Goal: Information Seeking & Learning: Find specific fact

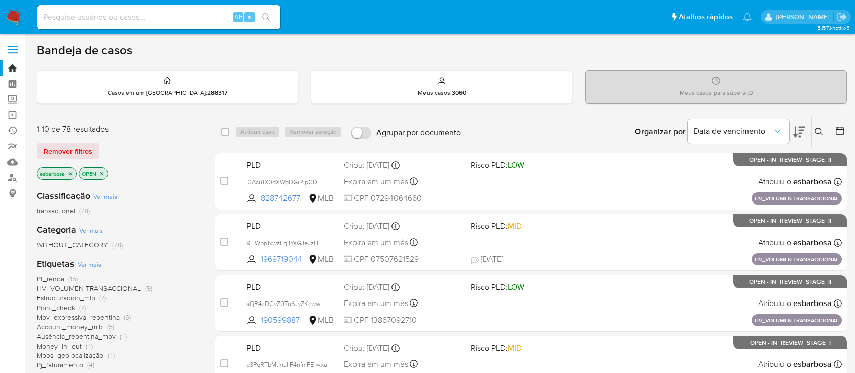
scroll to position [63, 0]
click at [14, 83] on link "Painel" at bounding box center [60, 84] width 121 height 16
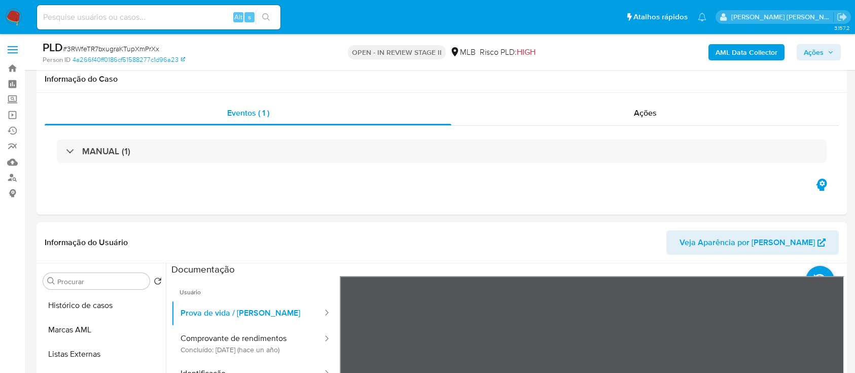
select select "10"
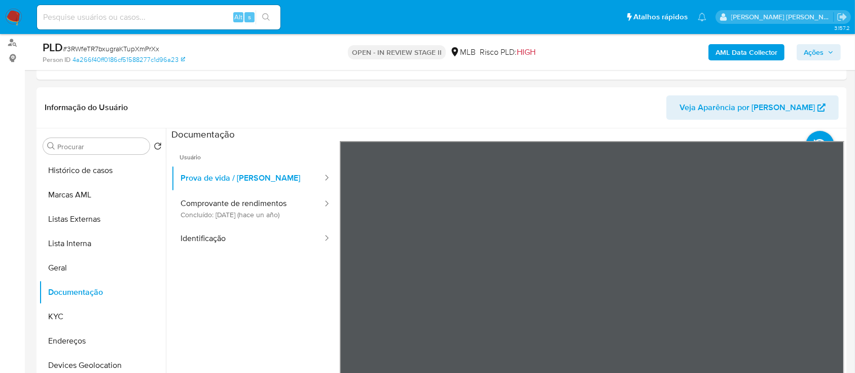
scroll to position [67, 0]
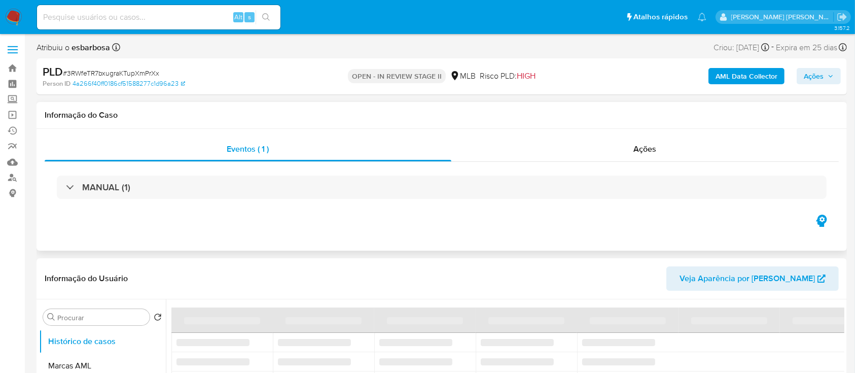
scroll to position [67, 0]
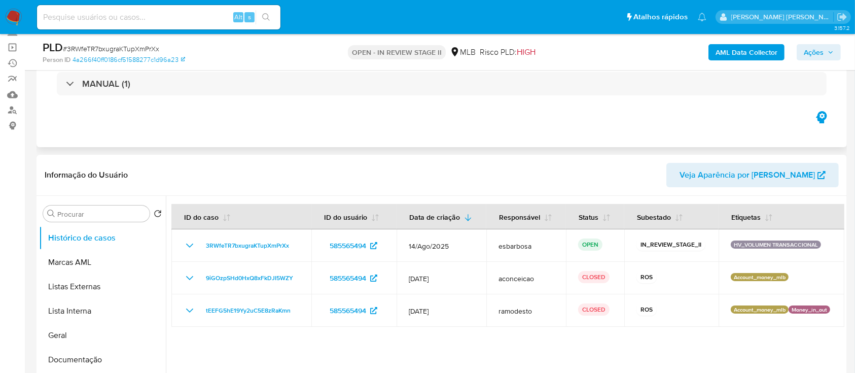
select select "10"
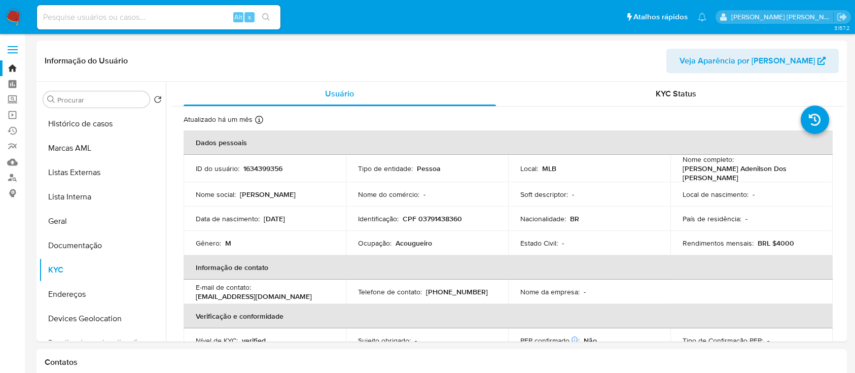
select select "10"
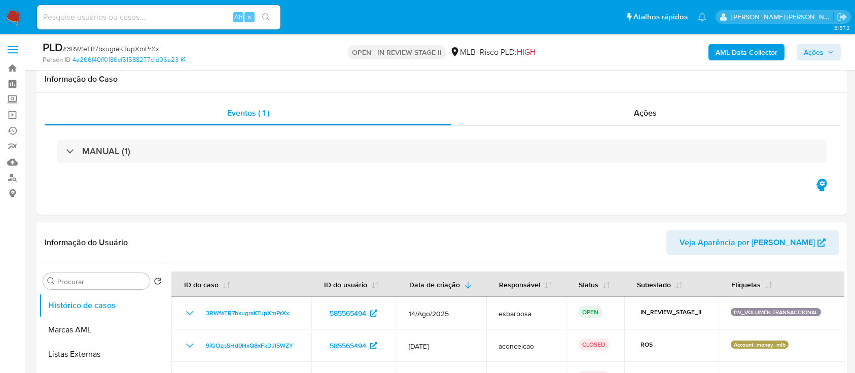
select select "10"
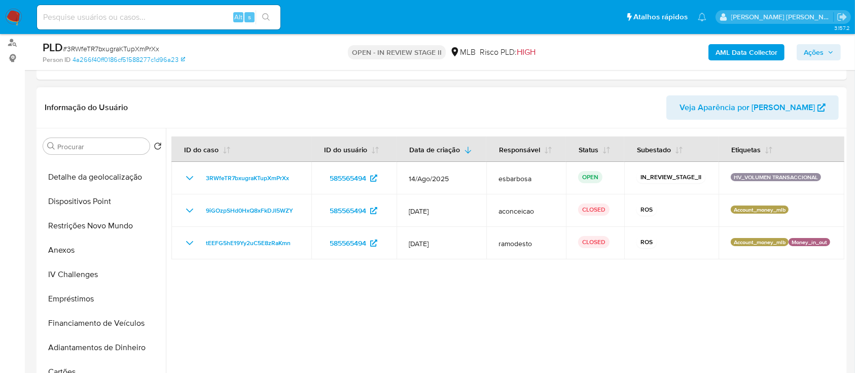
scroll to position [183, 0]
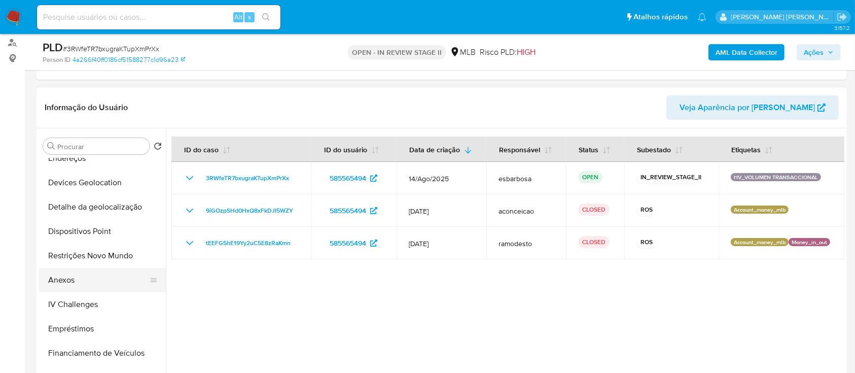
click at [83, 285] on button "Anexos" at bounding box center [98, 280] width 119 height 24
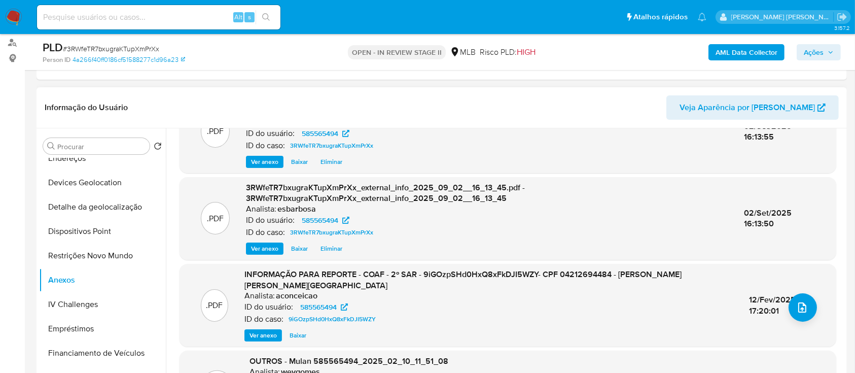
scroll to position [67, 0]
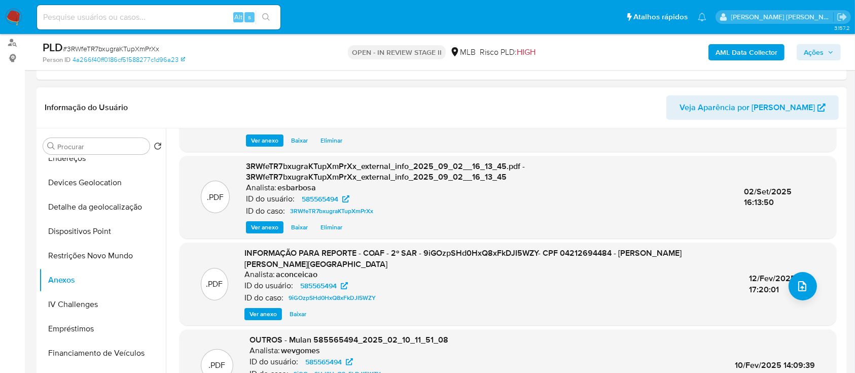
click at [268, 309] on span "Ver anexo" at bounding box center [262, 314] width 27 height 10
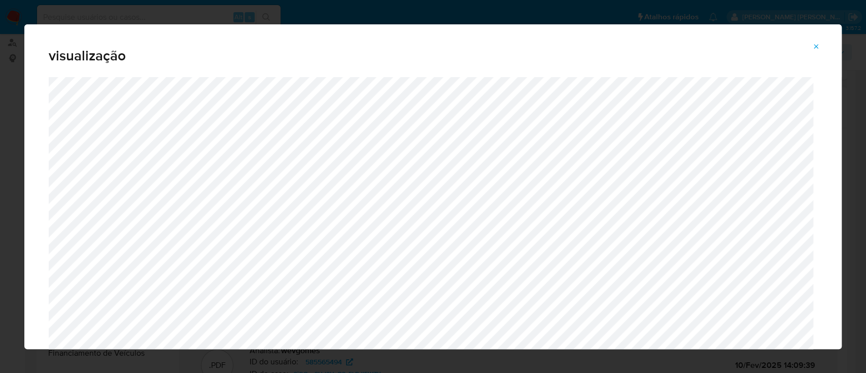
click at [814, 47] on icon "Attachment preview" at bounding box center [816, 47] width 8 height 8
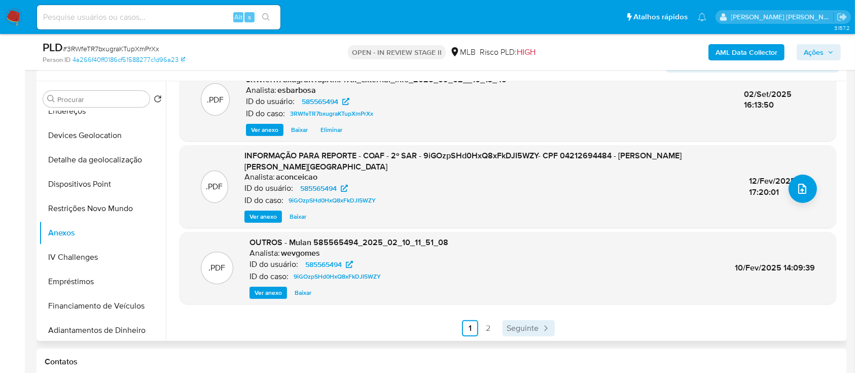
scroll to position [203, 0]
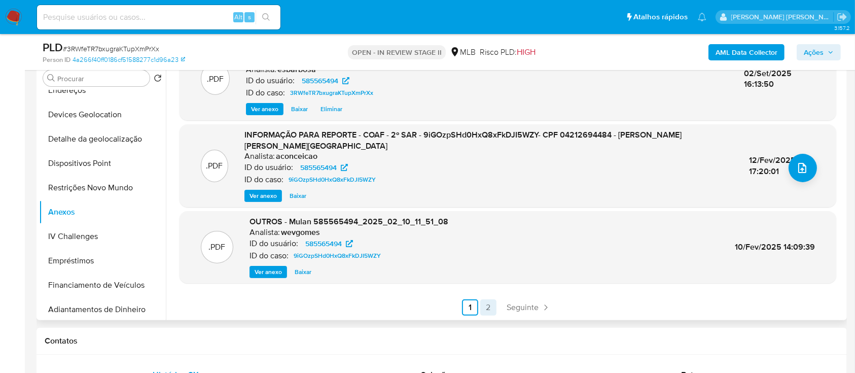
click at [485, 305] on link "2" at bounding box center [488, 307] width 16 height 16
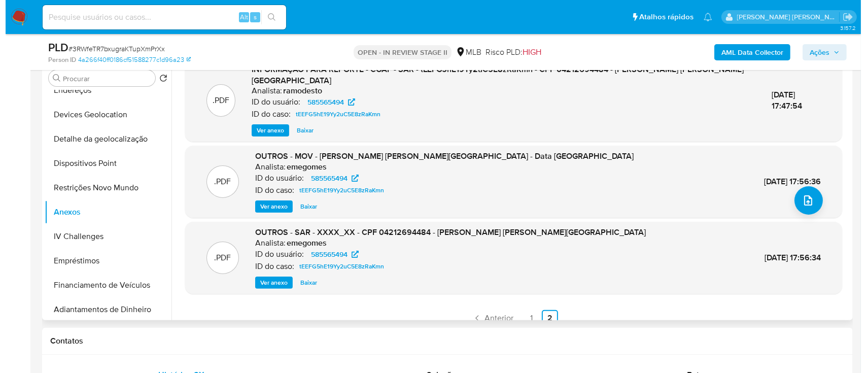
scroll to position [18, 0]
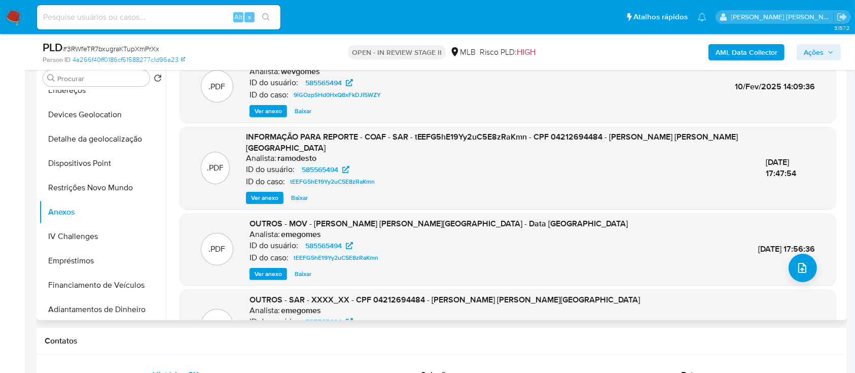
click at [264, 193] on span "Ver anexo" at bounding box center [264, 198] width 27 height 10
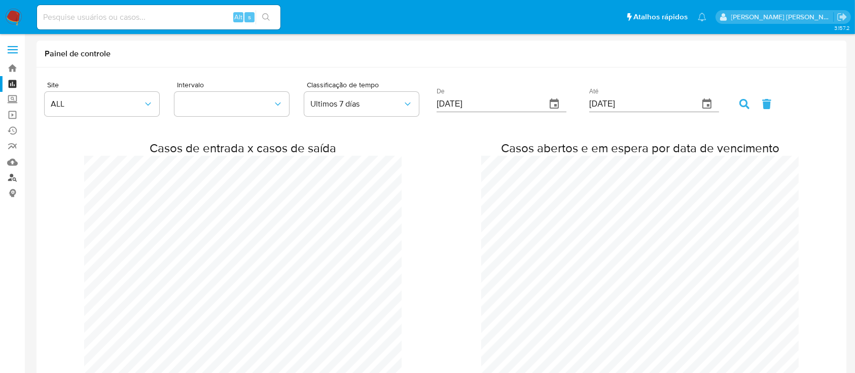
click at [13, 174] on link "Localizador de pessoas" at bounding box center [60, 178] width 121 height 16
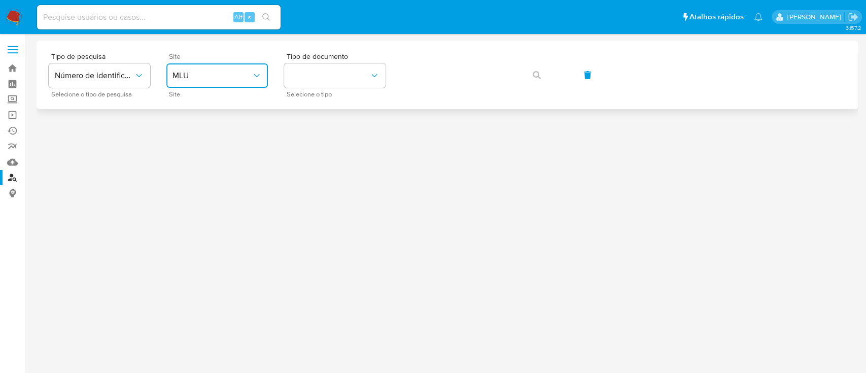
click at [223, 69] on button "MLU" at bounding box center [216, 75] width 101 height 24
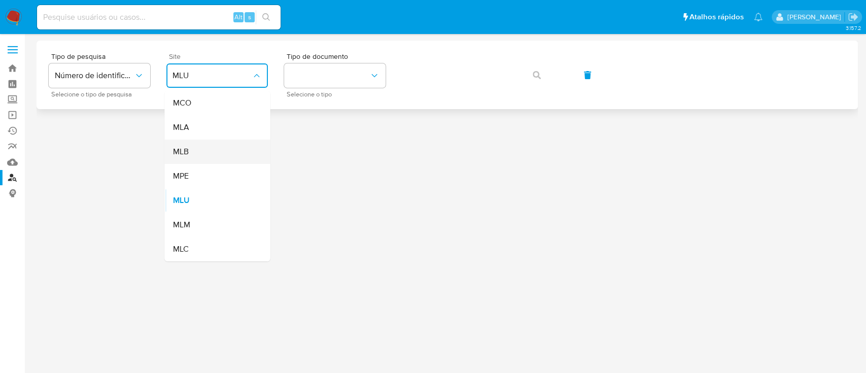
click at [194, 151] on div "MLB" at bounding box center [213, 151] width 83 height 24
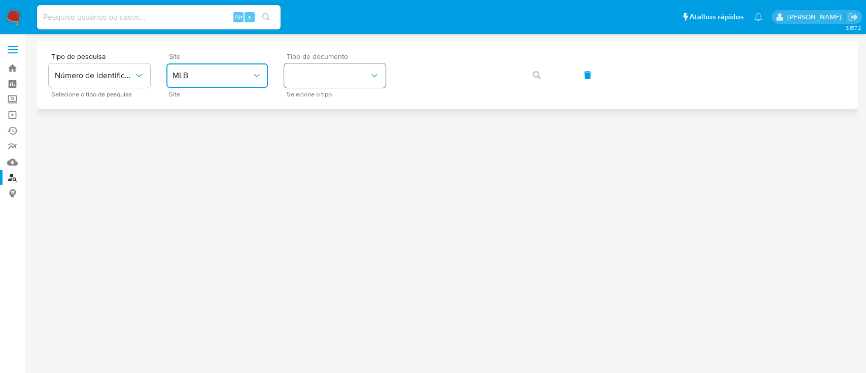
click at [372, 69] on button "identificationType" at bounding box center [334, 75] width 101 height 24
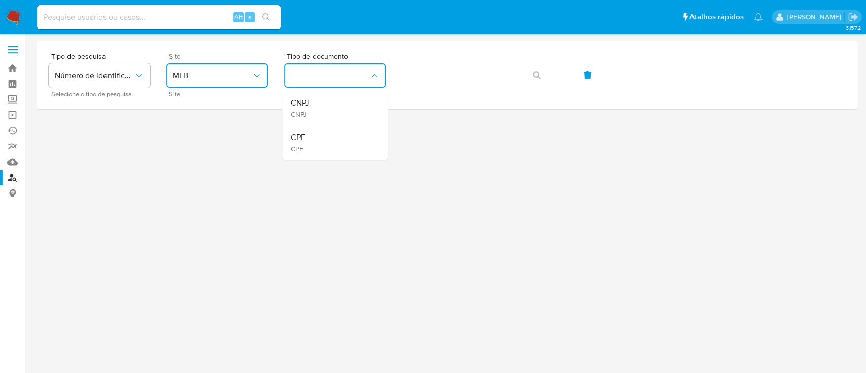
drag, startPoint x: 332, startPoint y: 137, endPoint x: 368, endPoint y: 124, distance: 37.9
click at [332, 138] on div "CPF CPF" at bounding box center [331, 142] width 83 height 34
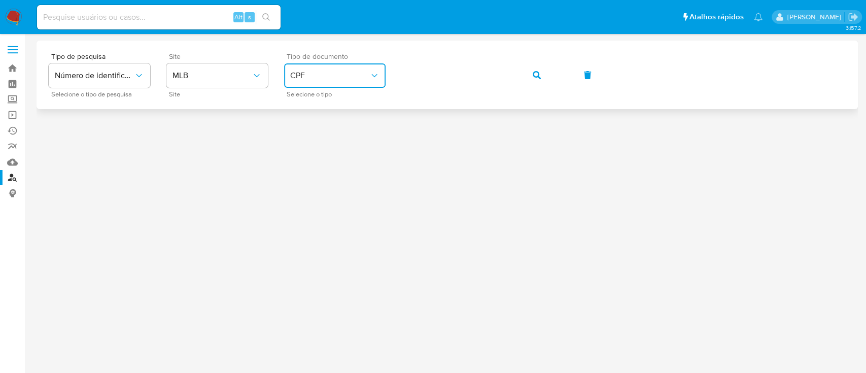
click at [343, 74] on span "CPF" at bounding box center [329, 75] width 79 height 10
click at [329, 104] on div "CNPJ CNPJ" at bounding box center [331, 108] width 83 height 34
click at [529, 75] on button "button" at bounding box center [536, 75] width 34 height 24
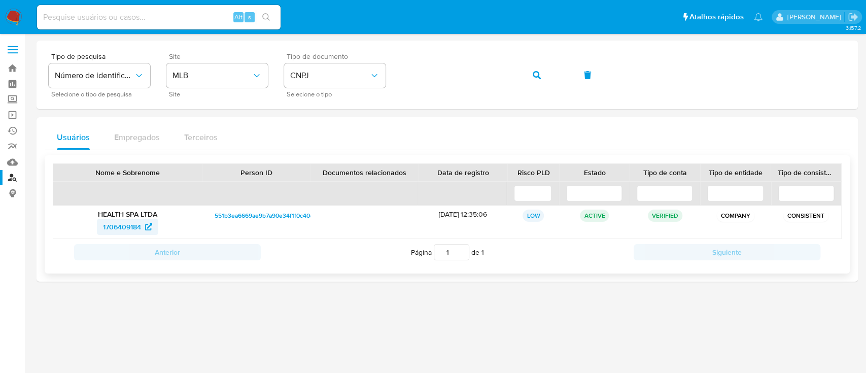
click at [115, 225] on span "1706409184" at bounding box center [122, 227] width 38 height 16
click at [325, 69] on button "CNPJ" at bounding box center [334, 75] width 101 height 24
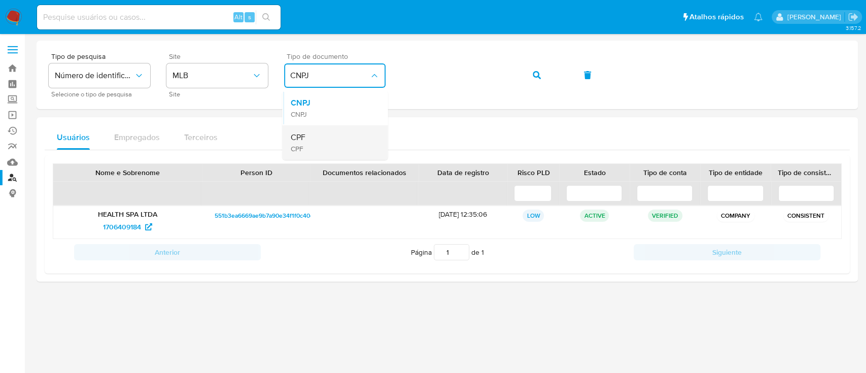
click at [310, 138] on div "CPF CPF" at bounding box center [331, 142] width 83 height 34
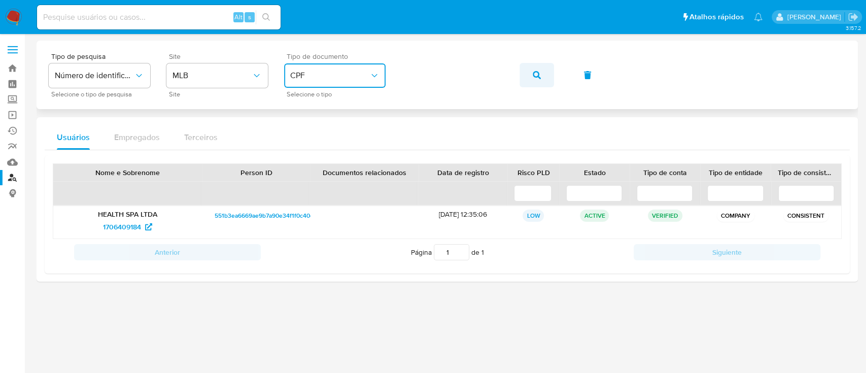
click at [539, 71] on icon "button" at bounding box center [536, 75] width 8 height 8
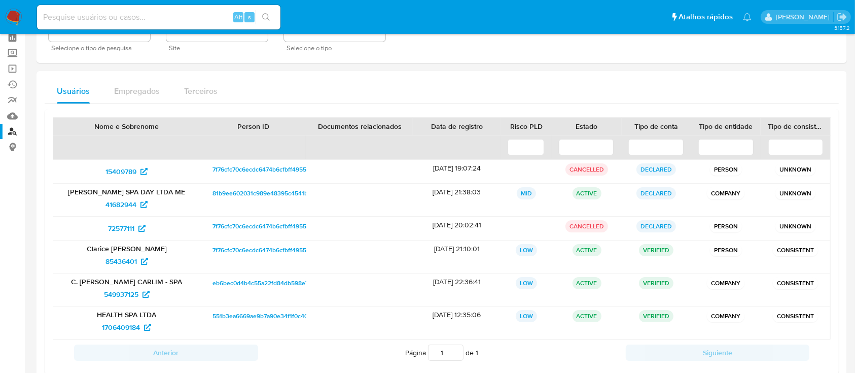
scroll to position [67, 0]
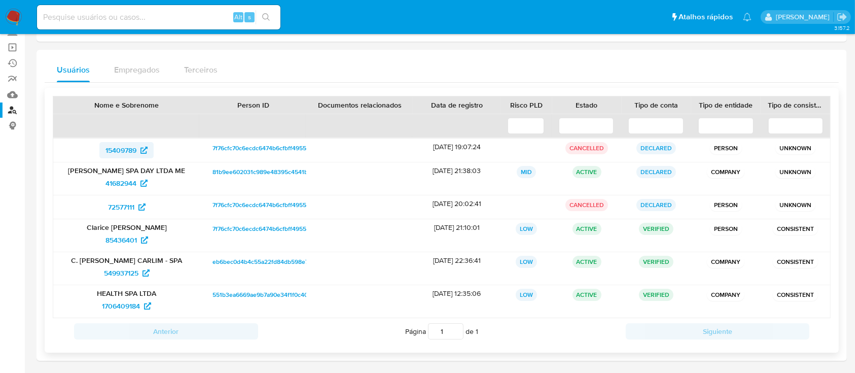
click at [122, 149] on span "15409789" at bounding box center [120, 150] width 31 height 16
click at [125, 181] on span "41682944" at bounding box center [120, 183] width 31 height 16
click at [118, 206] on span "72577111" at bounding box center [121, 207] width 26 height 16
click at [112, 241] on span "85436401" at bounding box center [120, 240] width 31 height 16
click at [115, 273] on span "549937125" at bounding box center [121, 273] width 34 height 16
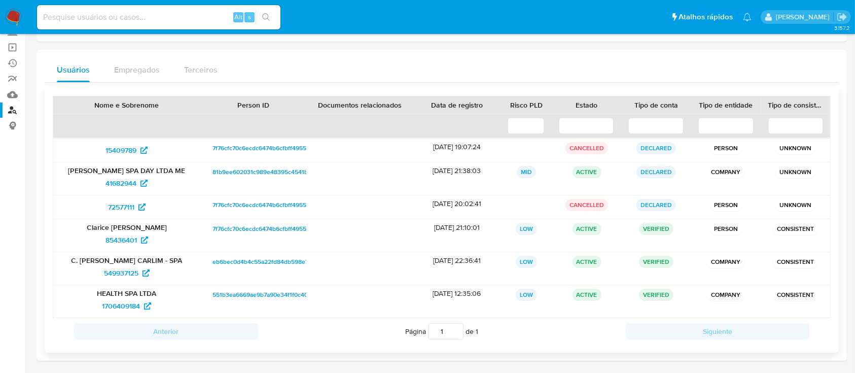
drag, startPoint x: 65, startPoint y: 225, endPoint x: 186, endPoint y: 228, distance: 120.7
click at [186, 228] on p "[PERSON_NAME] [PERSON_NAME]" at bounding box center [126, 227] width 133 height 9
click at [172, 18] on input at bounding box center [158, 17] width 243 height 13
paste input "1634399356"
click at [160, 21] on input "1634399356" at bounding box center [158, 17] width 243 height 13
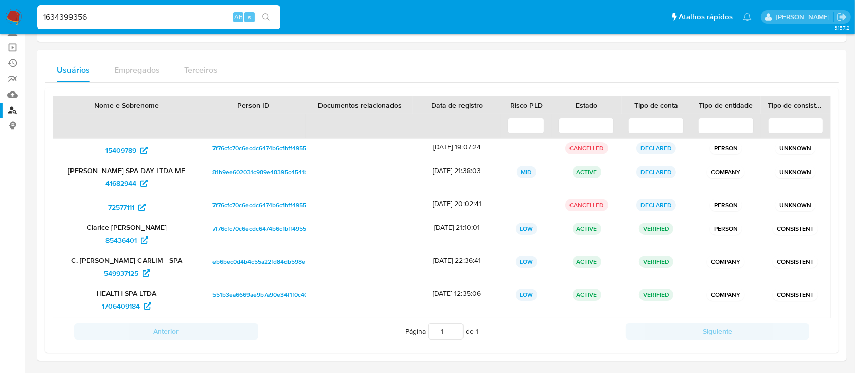
type input "1634399356"
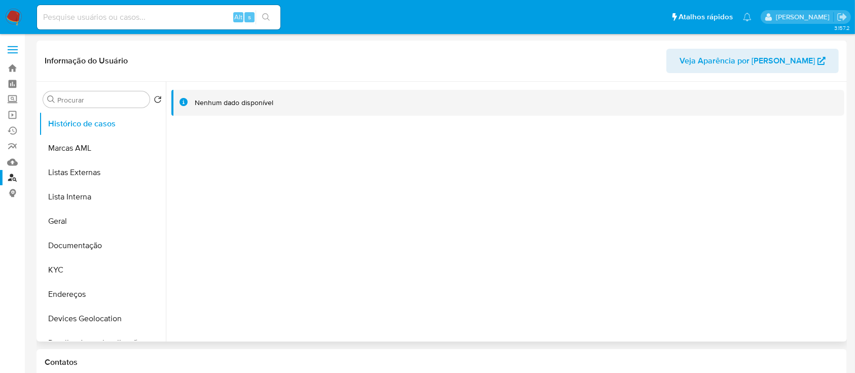
select select "10"
click at [53, 270] on button "KYC" at bounding box center [98, 270] width 119 height 24
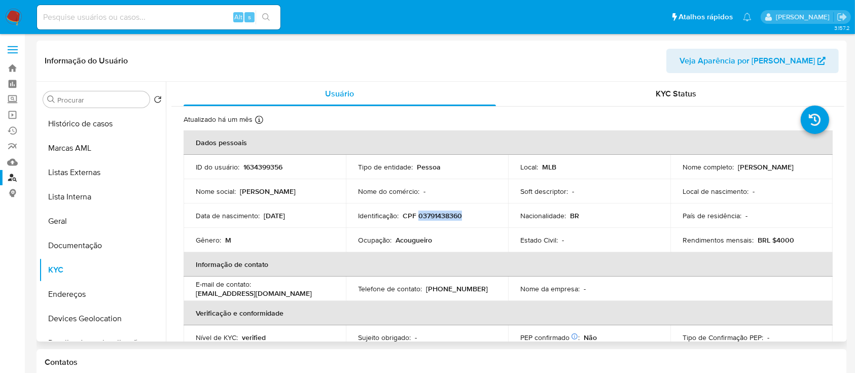
drag, startPoint x: 462, startPoint y: 213, endPoint x: 416, endPoint y: 215, distance: 46.2
click at [416, 215] on div "Identificação : CPF 03791438360" at bounding box center [427, 215] width 138 height 9
copy p "03791438360"
drag, startPoint x: 434, startPoint y: 237, endPoint x: 393, endPoint y: 243, distance: 40.9
click at [393, 243] on div "Ocupação : Acougueiro" at bounding box center [427, 239] width 138 height 9
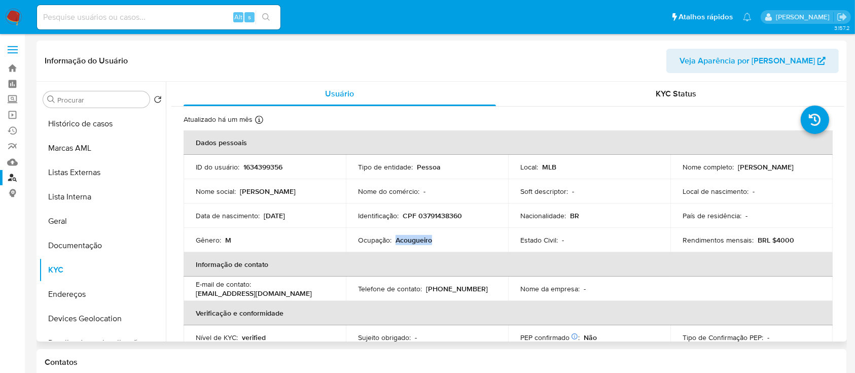
copy p "Acougueiro"
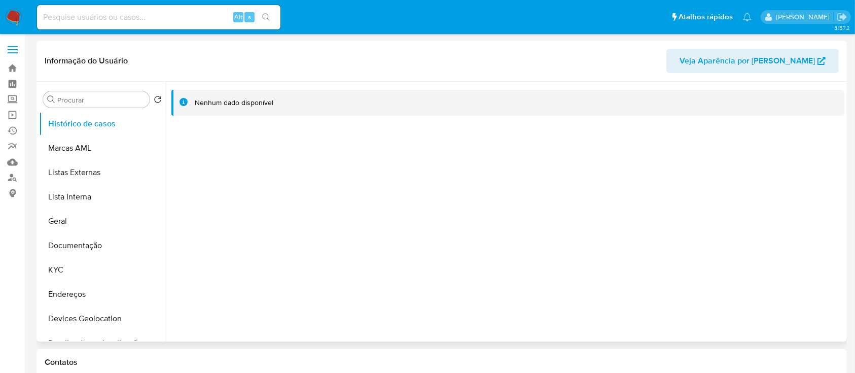
select select "10"
click at [88, 274] on button "KYC" at bounding box center [98, 270] width 119 height 24
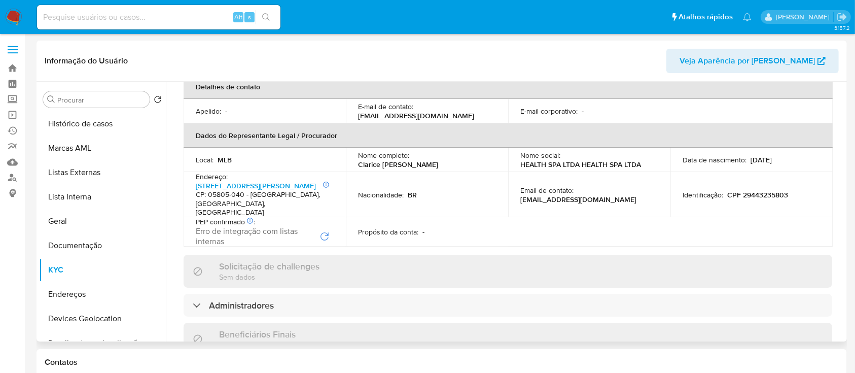
scroll to position [270, 0]
drag, startPoint x: 785, startPoint y: 184, endPoint x: 741, endPoint y: 183, distance: 44.1
click at [741, 191] on div "Identificação : CPF 29443235803" at bounding box center [751, 195] width 138 height 9
copy p "29443235803"
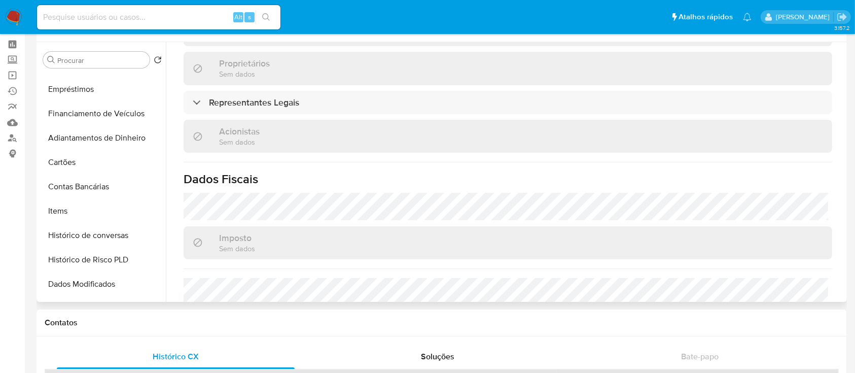
scroll to position [137, 0]
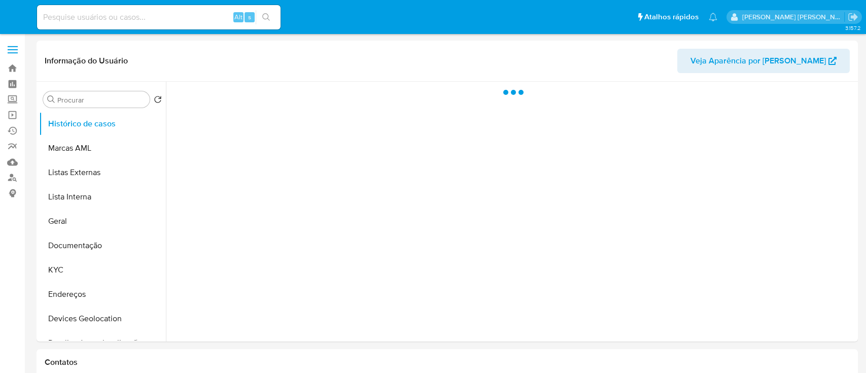
select select "10"
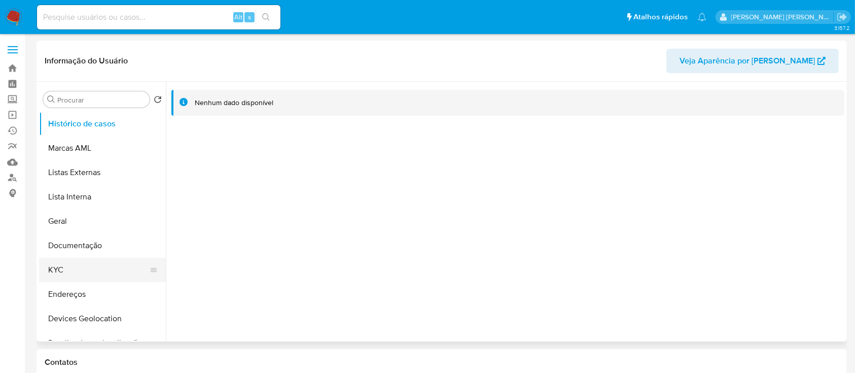
click at [68, 269] on button "KYC" at bounding box center [98, 270] width 119 height 24
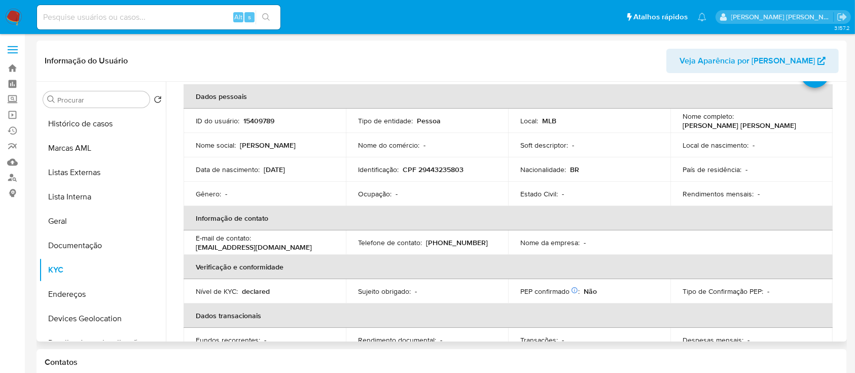
scroll to position [67, 0]
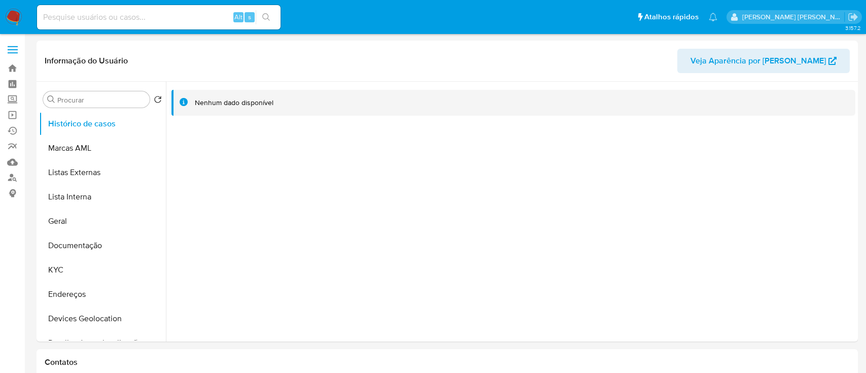
select select "10"
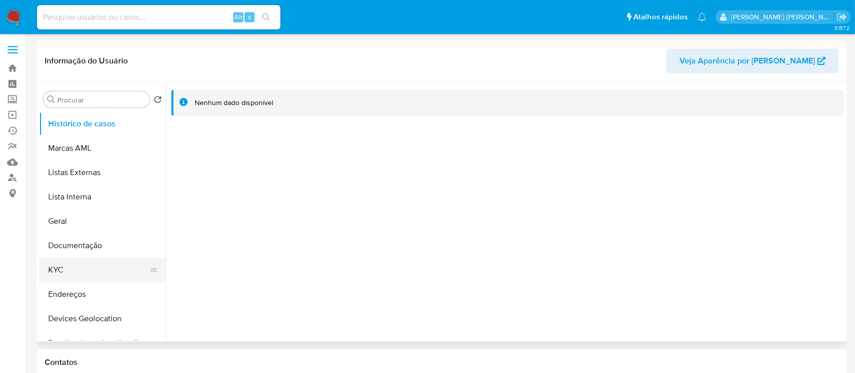
click at [71, 269] on button "KYC" at bounding box center [98, 270] width 119 height 24
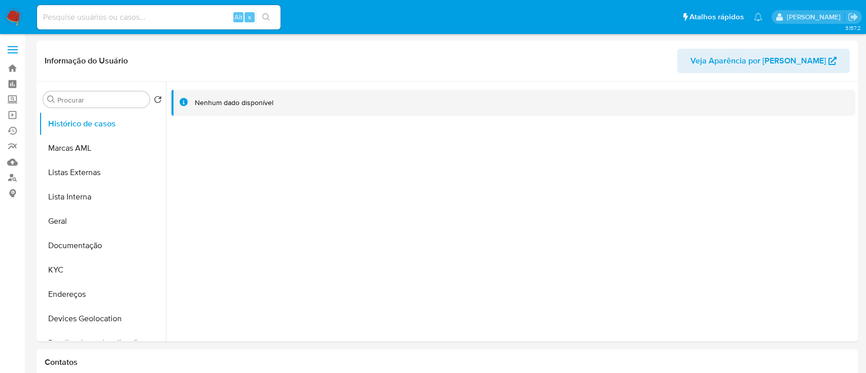
select select "10"
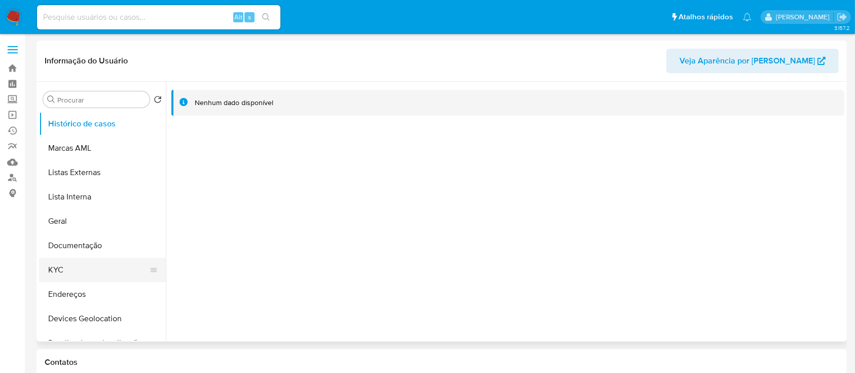
click at [81, 278] on button "KYC" at bounding box center [98, 270] width 119 height 24
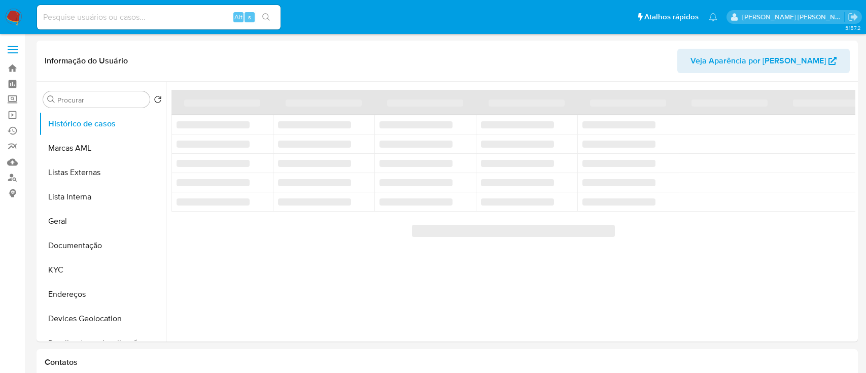
select select "10"
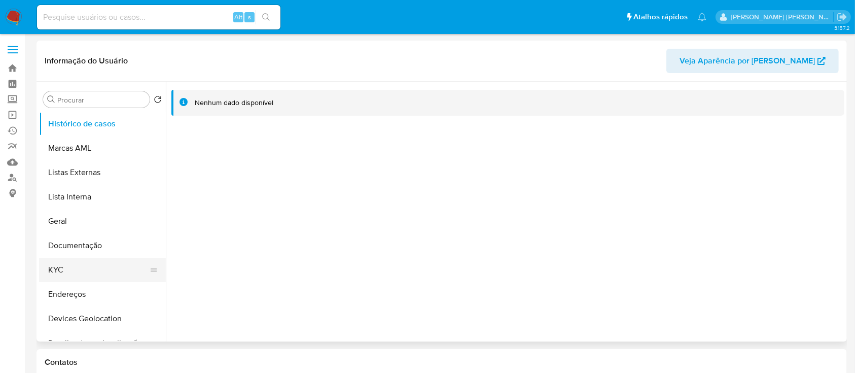
click at [70, 270] on button "KYC" at bounding box center [98, 270] width 119 height 24
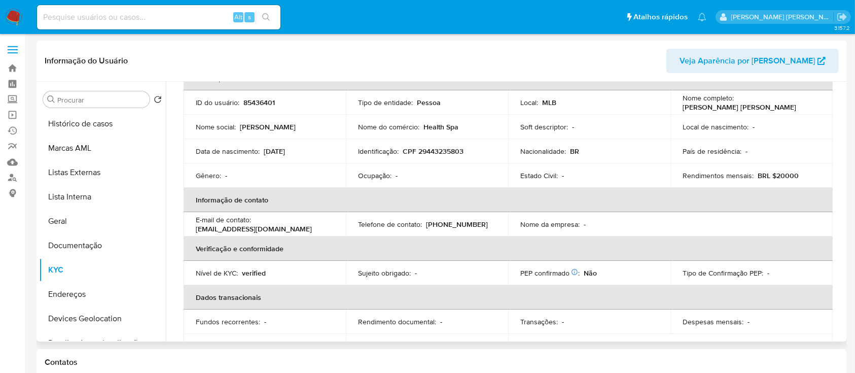
scroll to position [35, 0]
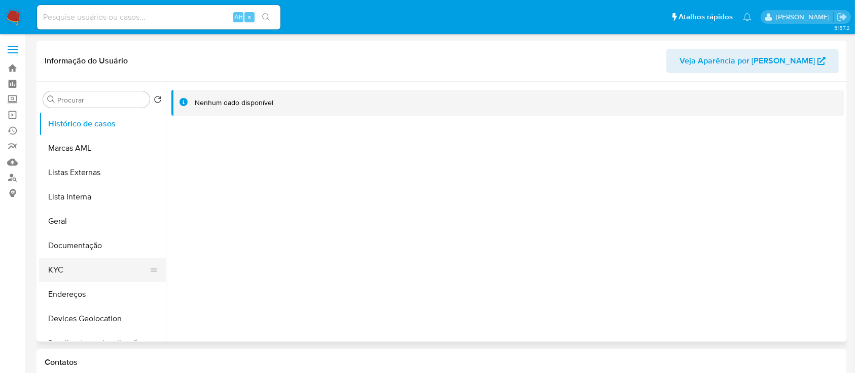
select select "10"
click at [79, 264] on button "KYC" at bounding box center [98, 270] width 119 height 24
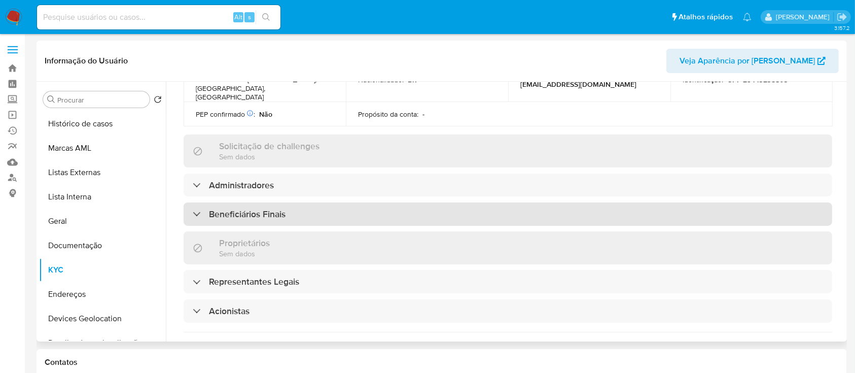
scroll to position [406, 0]
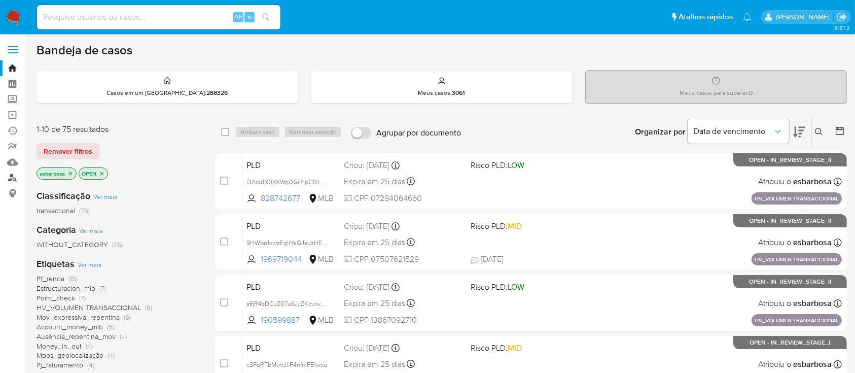
click at [12, 179] on link "Localizador de pessoas" at bounding box center [60, 178] width 121 height 16
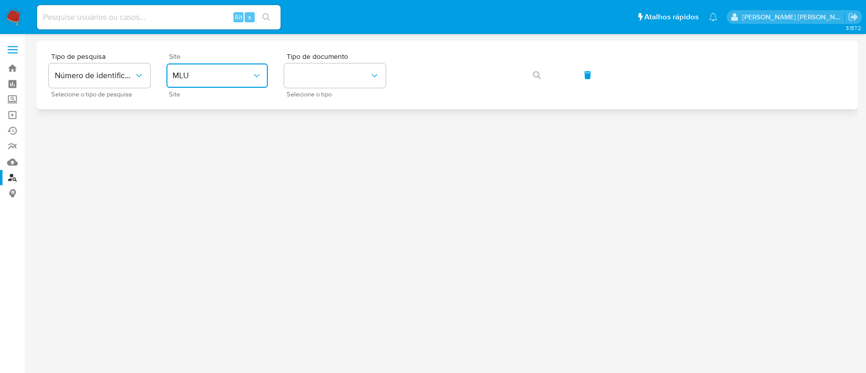
click at [236, 79] on span "MLU" at bounding box center [211, 75] width 79 height 10
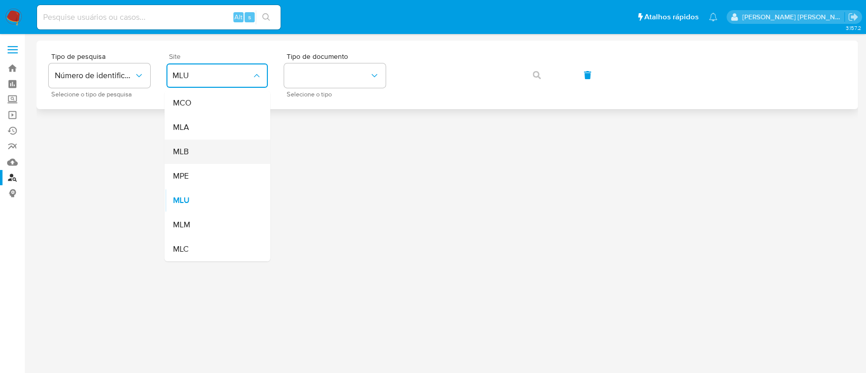
click at [219, 149] on div "MLB" at bounding box center [213, 151] width 83 height 24
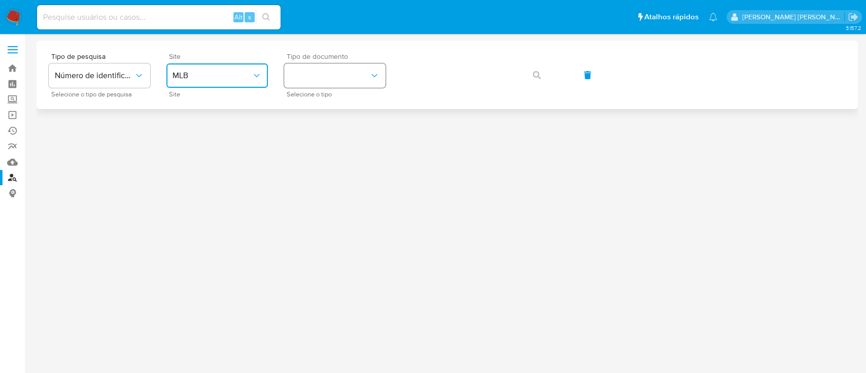
drag, startPoint x: 353, startPoint y: 75, endPoint x: 345, endPoint y: 82, distance: 10.8
click at [353, 74] on button "identificationType" at bounding box center [334, 75] width 101 height 24
click at [313, 136] on div "CPF CPF" at bounding box center [331, 142] width 83 height 34
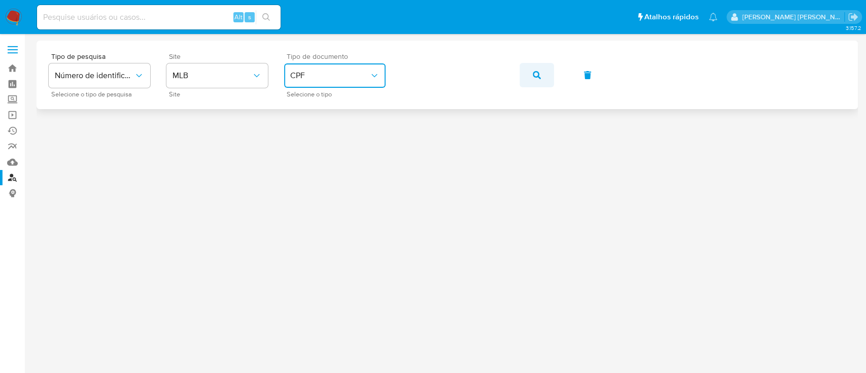
click at [535, 71] on icon "button" at bounding box center [536, 75] width 8 height 8
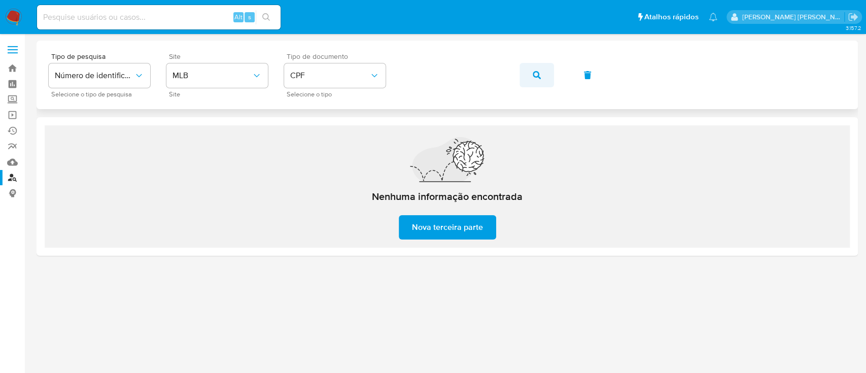
click at [537, 72] on icon "button" at bounding box center [536, 75] width 8 height 8
click at [531, 74] on button "button" at bounding box center [536, 75] width 34 height 24
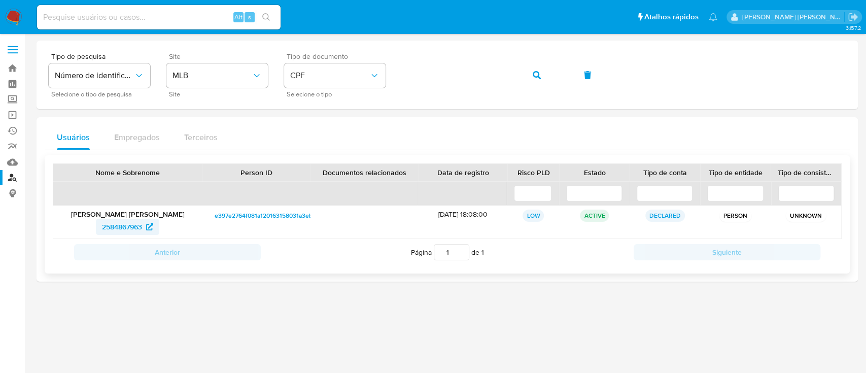
click at [115, 224] on span "2584867963" at bounding box center [122, 227] width 40 height 16
click at [540, 74] on button "button" at bounding box center [536, 75] width 34 height 24
